Goal: Task Accomplishment & Management: Manage account settings

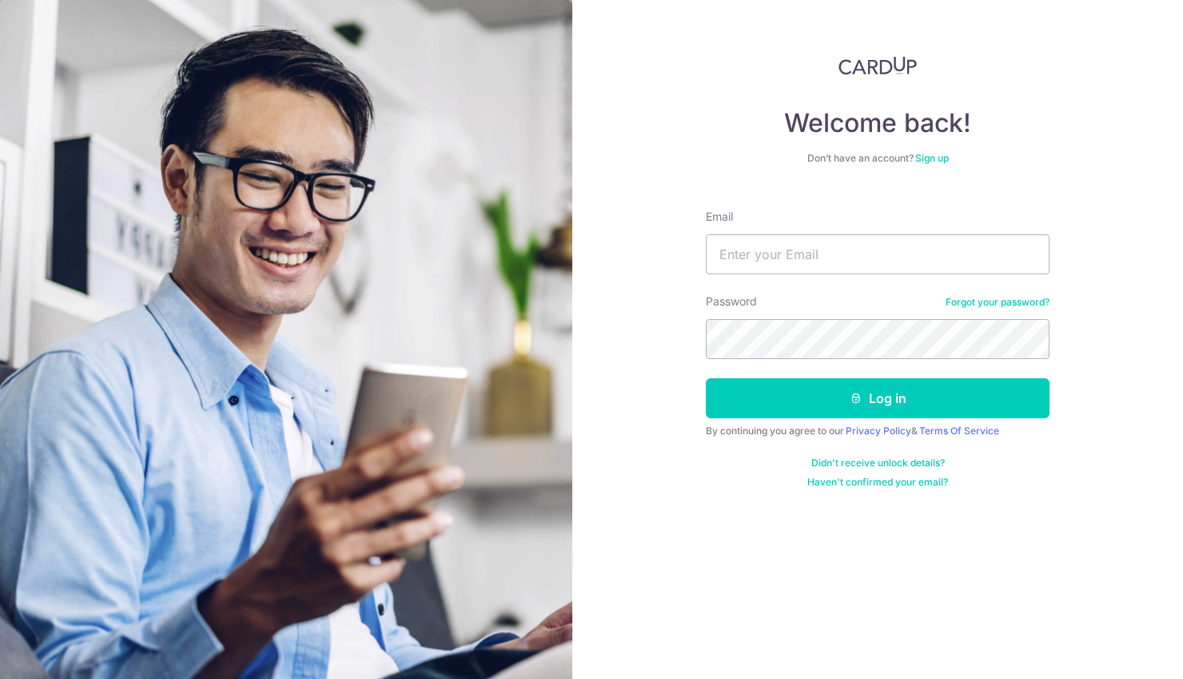
click at [783, 279] on form "Email Password Forgot your password? Log in By continuing you agree to our Priv…" at bounding box center [878, 343] width 344 height 292
click at [783, 265] on input "Email" at bounding box center [878, 254] width 344 height 40
click at [790, 248] on input "Email" at bounding box center [878, 254] width 344 height 40
type input "[EMAIL_ADDRESS][DOMAIN_NAME]"
click at [706, 378] on button "Log in" at bounding box center [878, 398] width 344 height 40
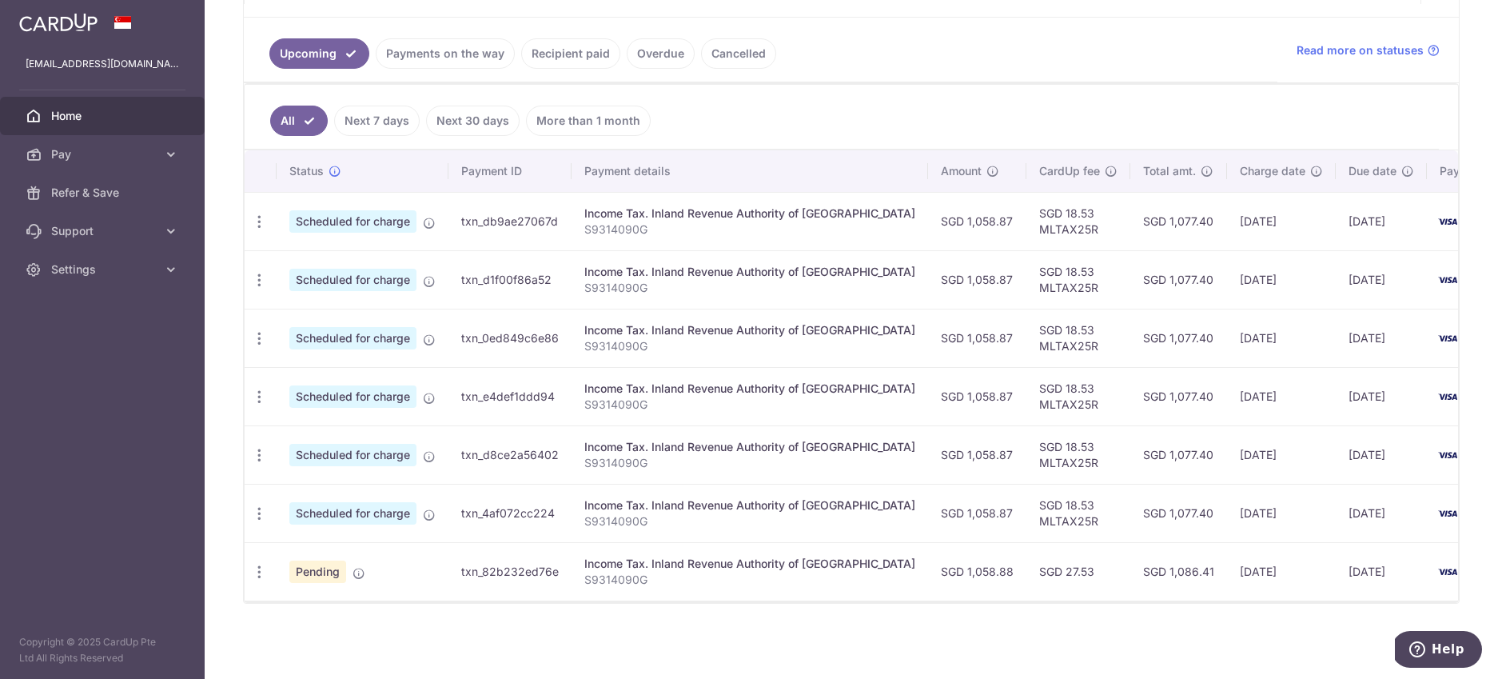
scroll to position [343, 0]
click at [264, 573] on icon "button" at bounding box center [259, 572] width 17 height 17
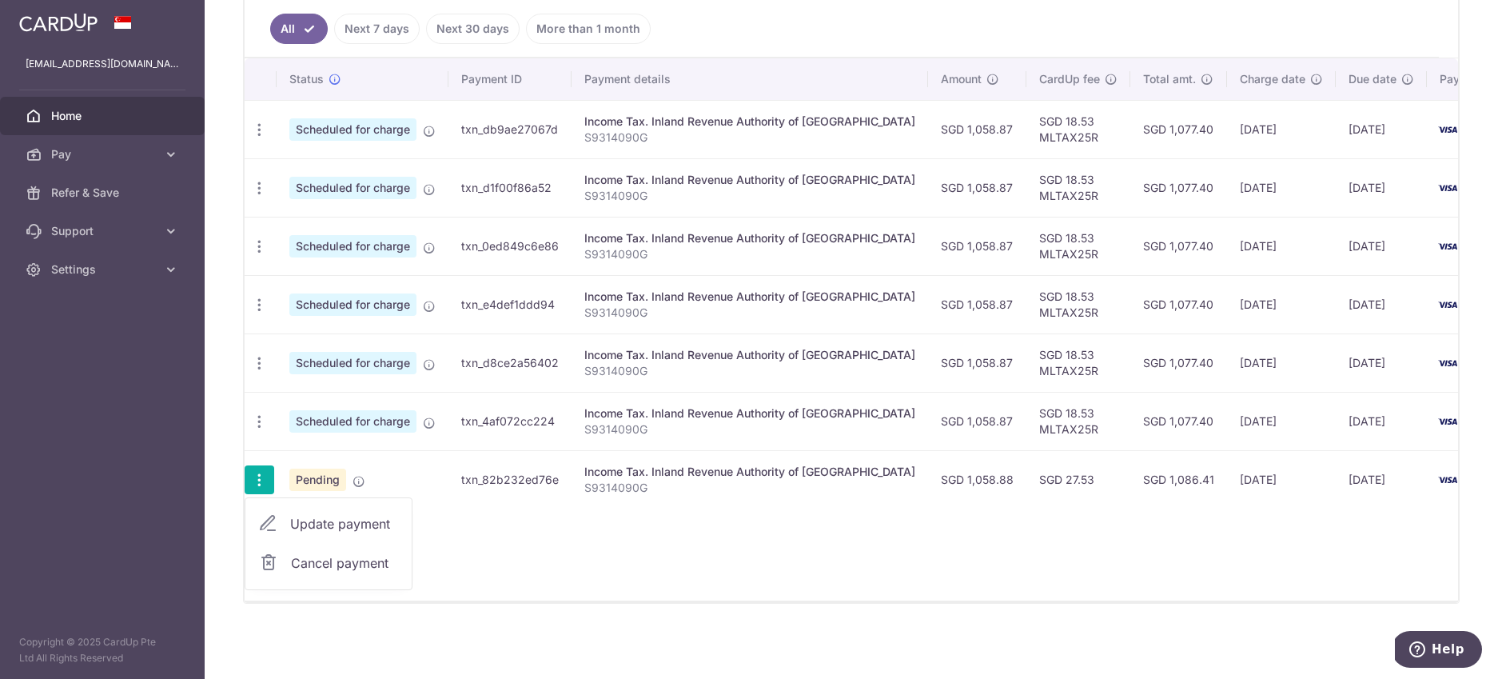
click at [367, 557] on span "Cancel payment" at bounding box center [344, 562] width 107 height 19
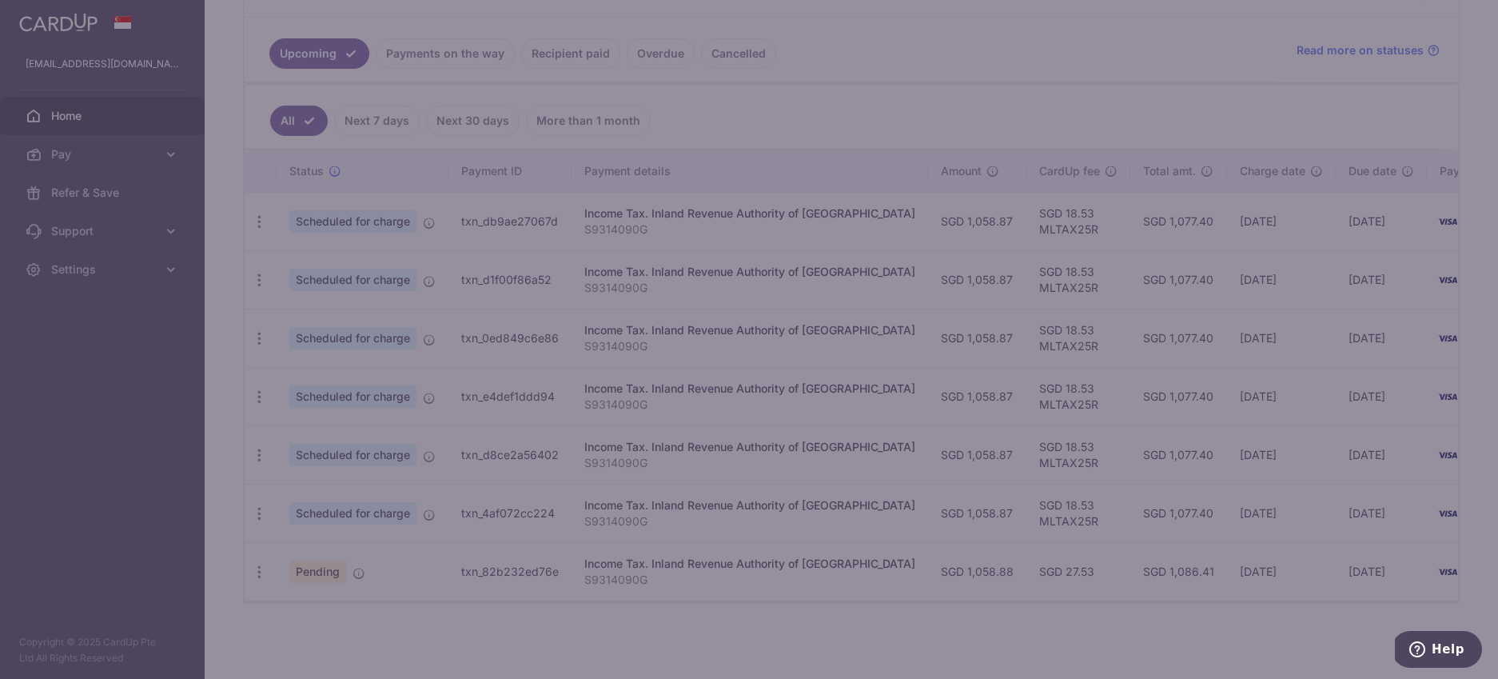
scroll to position [353, 0]
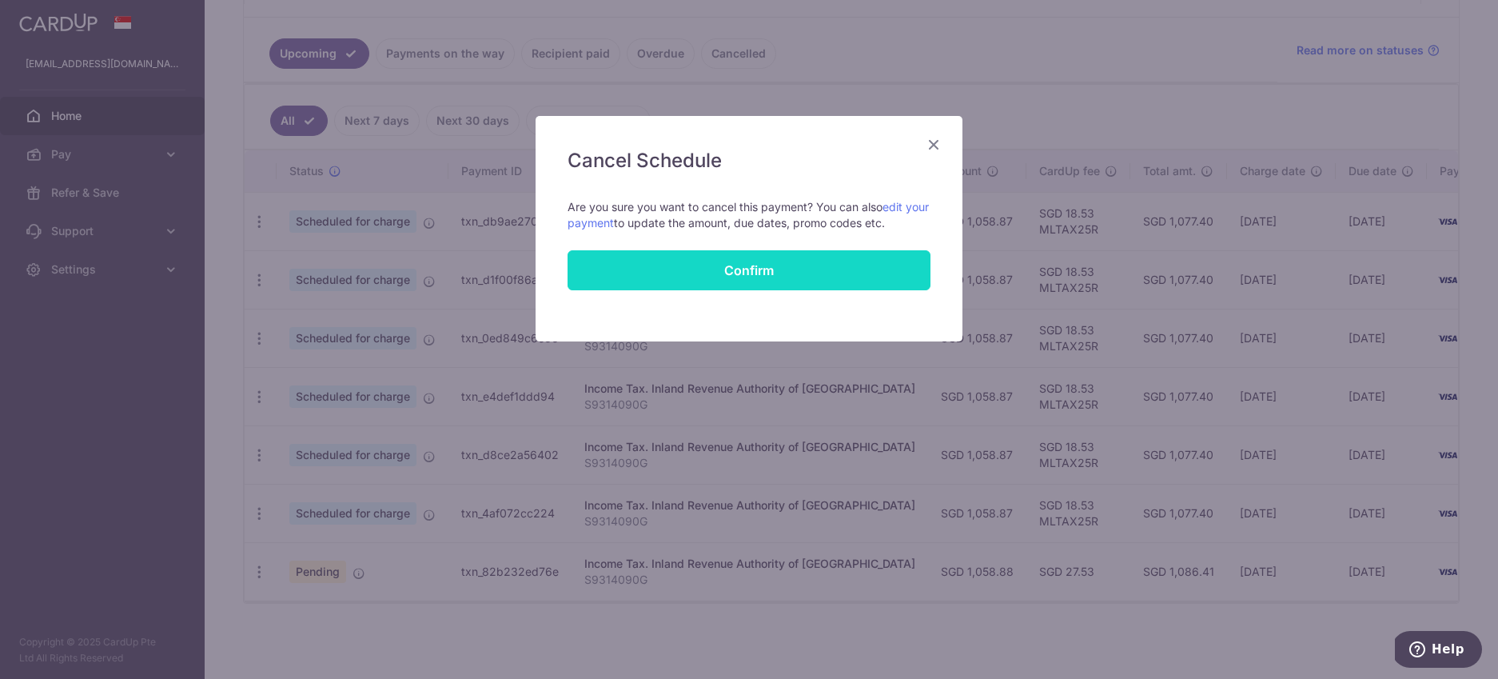
click at [751, 267] on button "Confirm" at bounding box center [749, 270] width 363 height 40
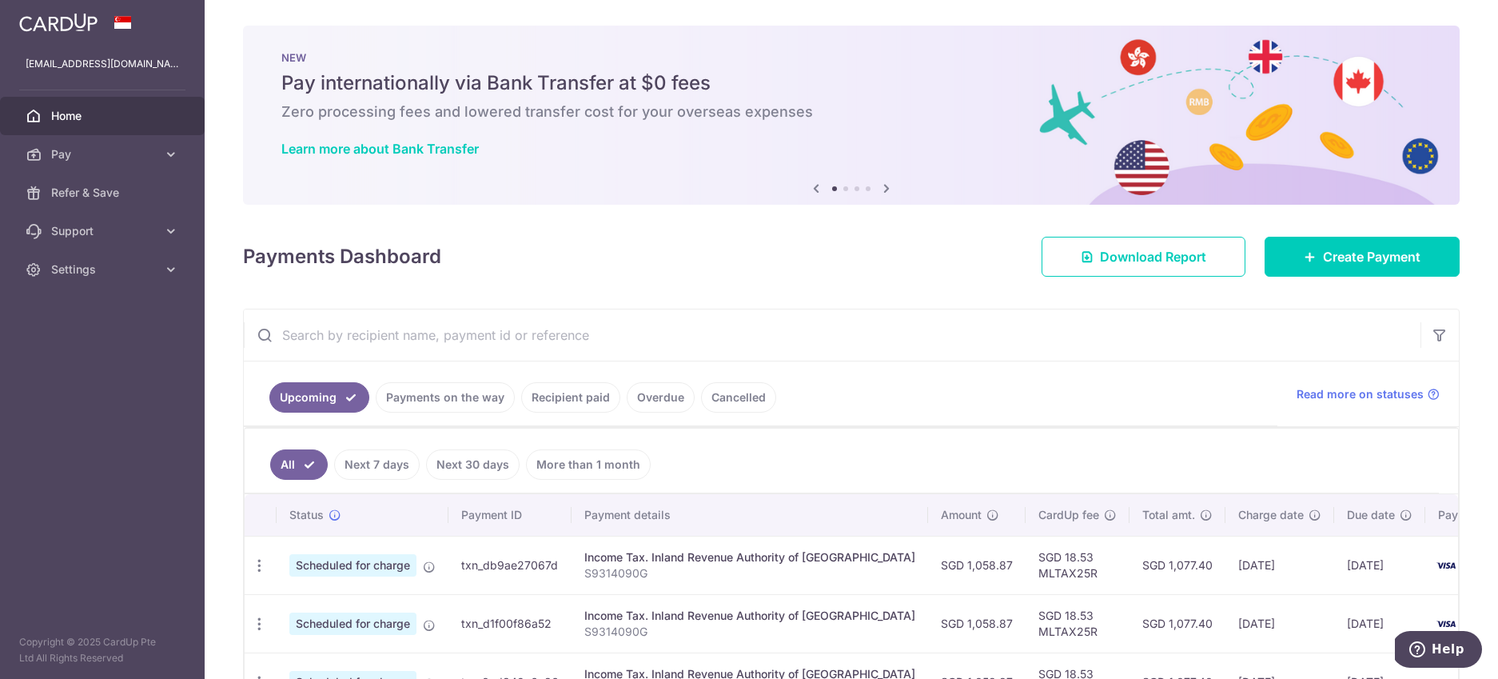
scroll to position [294, 0]
